Goal: Information Seeking & Learning: Learn about a topic

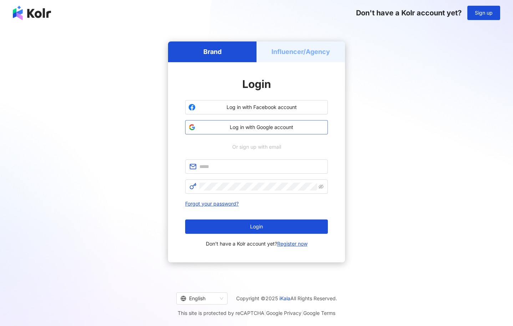
click at [267, 129] on span "Log in with Google account" at bounding box center [261, 127] width 126 height 7
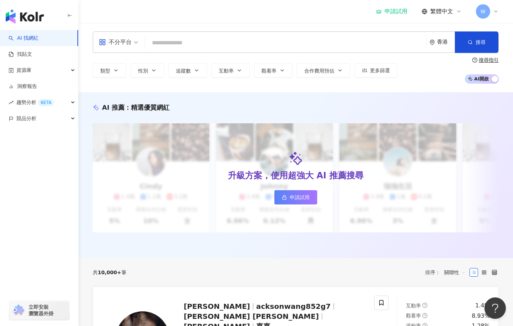
drag, startPoint x: 232, startPoint y: 107, endPoint x: 241, endPoint y: 91, distance: 17.8
click at [232, 107] on div "AI 推薦 ： 精選優質網紅" at bounding box center [296, 107] width 406 height 9
click at [257, 45] on input "search" at bounding box center [286, 43] width 276 height 14
paste input "**********"
type input "**********"
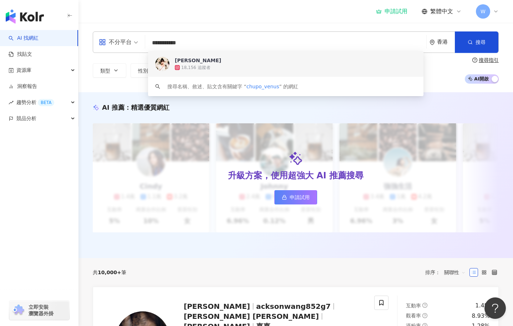
click at [215, 67] on div "18,156 追蹤者" at bounding box center [296, 67] width 242 height 7
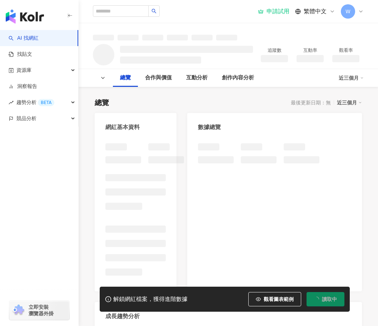
click at [250, 107] on div "總覽 最後更新日期：無 近三個月" at bounding box center [228, 102] width 267 height 10
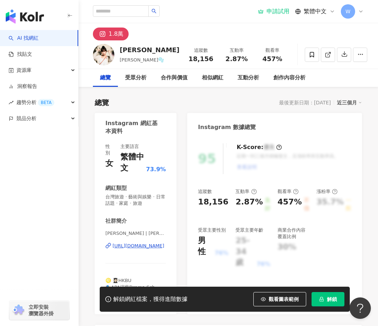
click at [41, 167] on div "button" at bounding box center [39, 149] width 79 height 47
click at [57, 199] on div "AI 找網紅 找貼文 資源庫 洞察報告 趨勢分析 BETA 競品分析 立即安裝 瀏覽器外掛" at bounding box center [39, 178] width 79 height 296
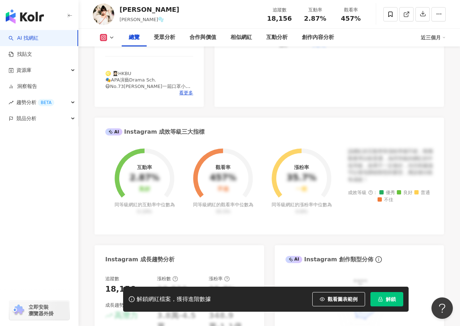
scroll to position [321, 0]
